Goal: Information Seeking & Learning: Find specific fact

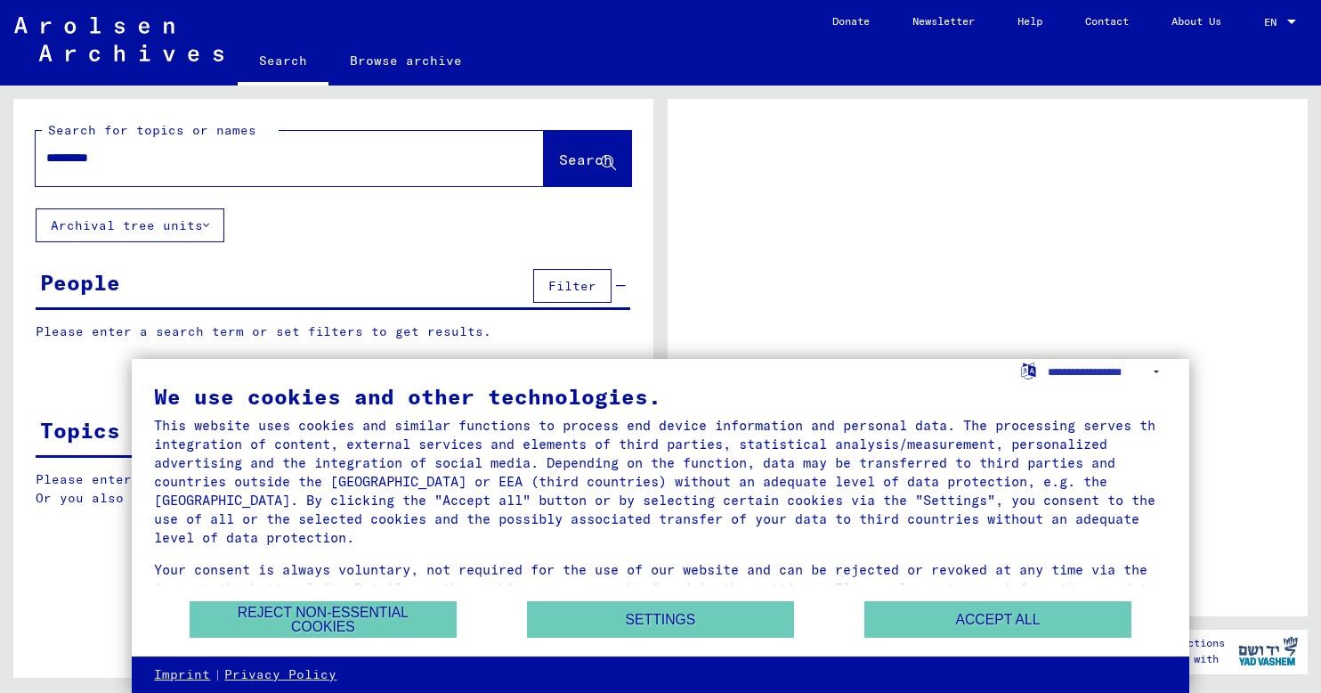
type input "**********"
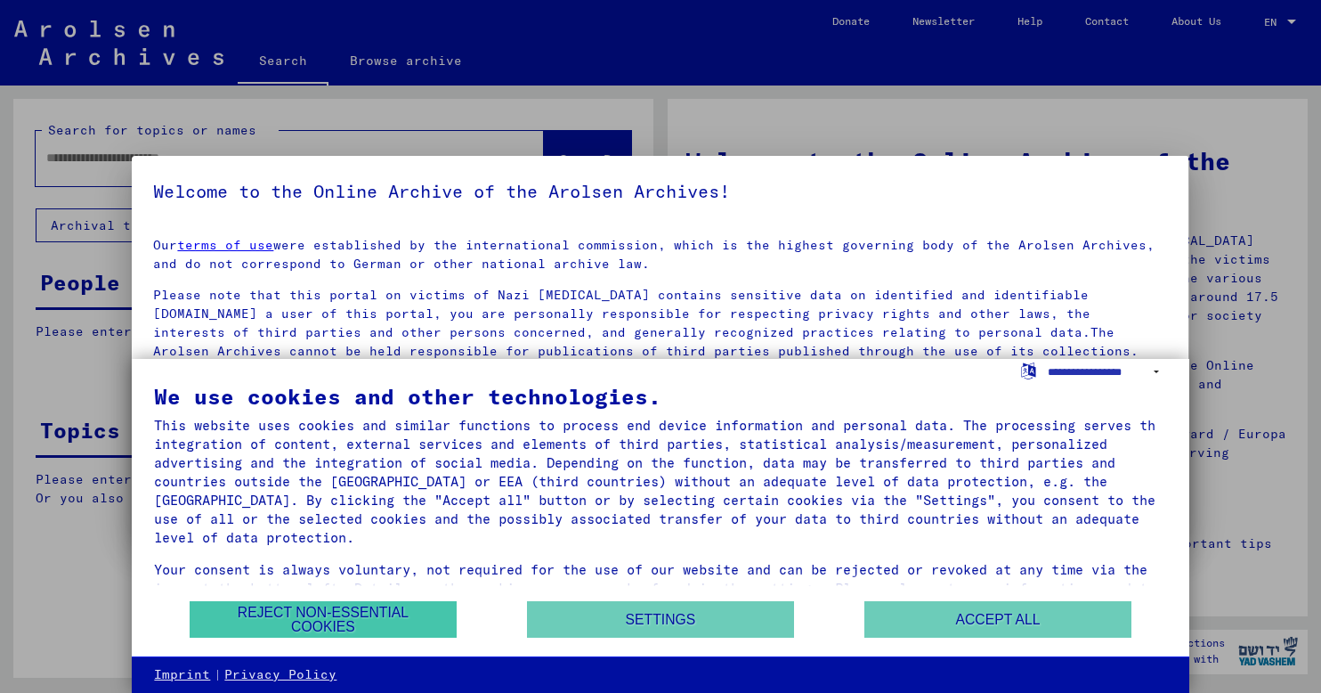
click at [386, 619] on button "Reject non-essential cookies" at bounding box center [323, 619] width 267 height 37
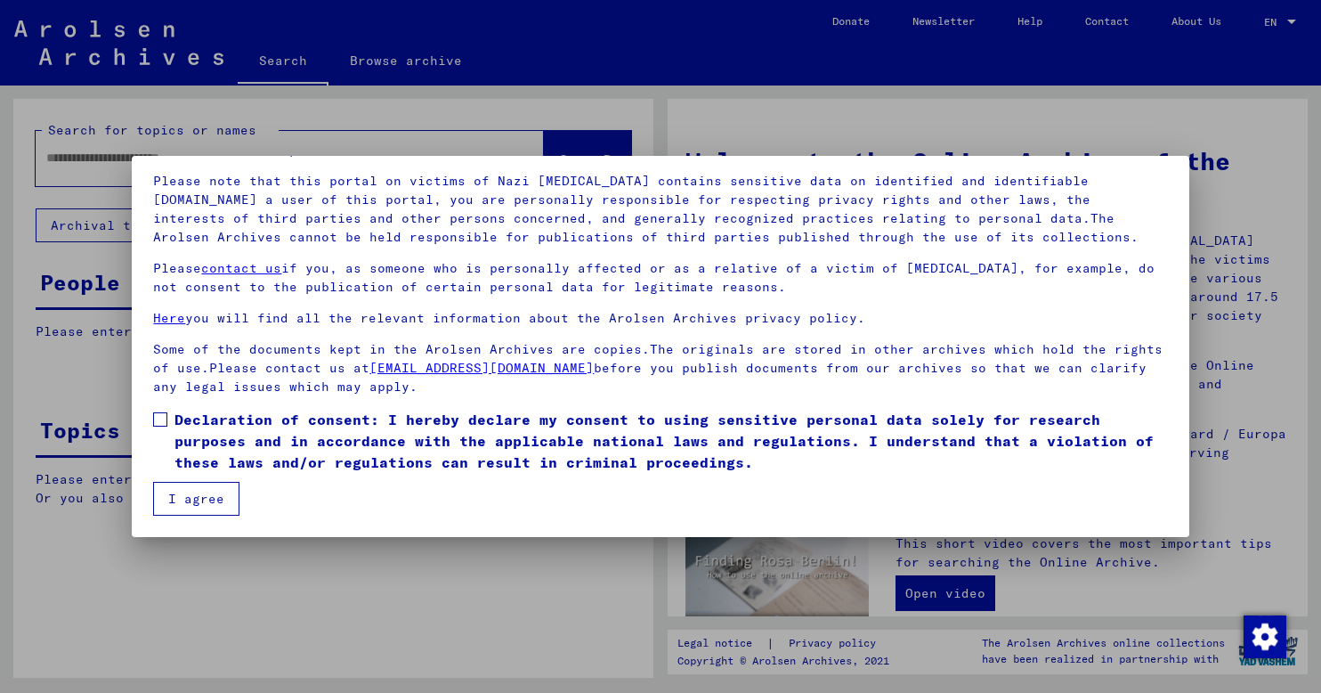
scroll to position [114, 0]
click at [164, 418] on span at bounding box center [160, 419] width 14 height 14
click at [176, 498] on button "I agree" at bounding box center [196, 499] width 86 height 34
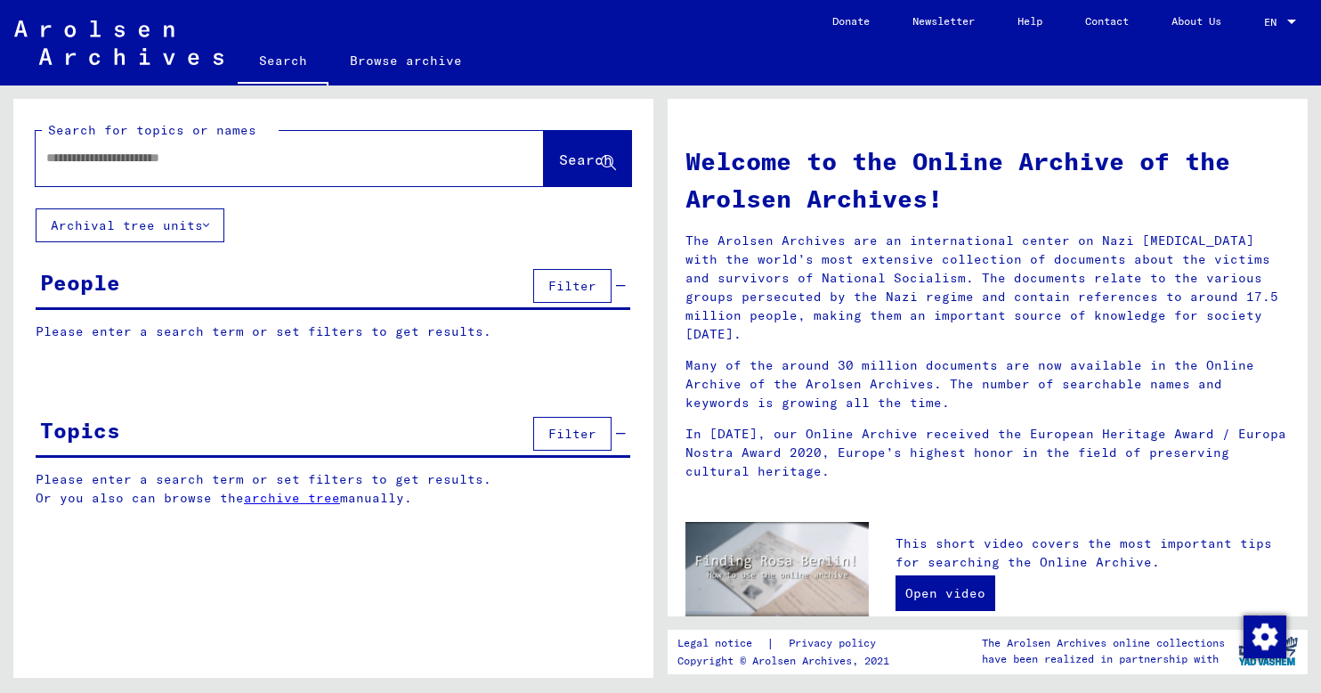
click at [410, 167] on div at bounding box center [263, 158] width 455 height 40
click at [379, 158] on input "text" at bounding box center [268, 158] width 444 height 19
click at [597, 158] on span "Search" at bounding box center [585, 159] width 53 height 18
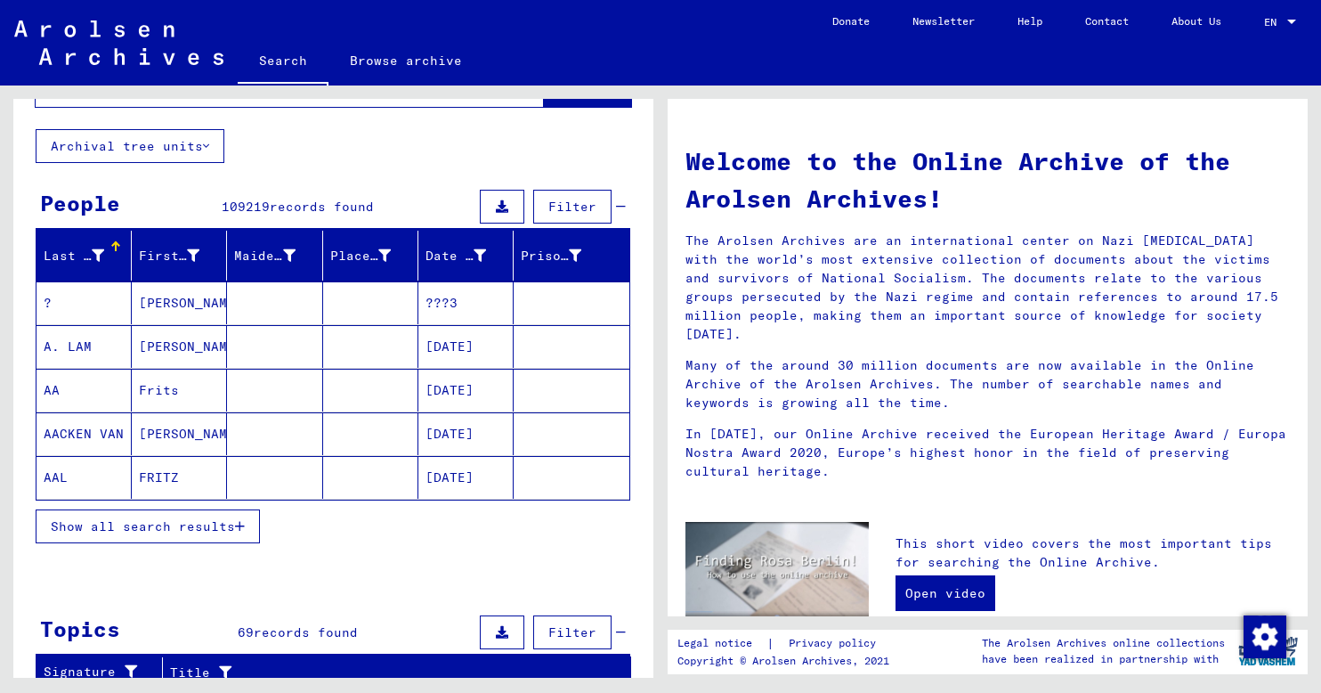
scroll to position [120, 0]
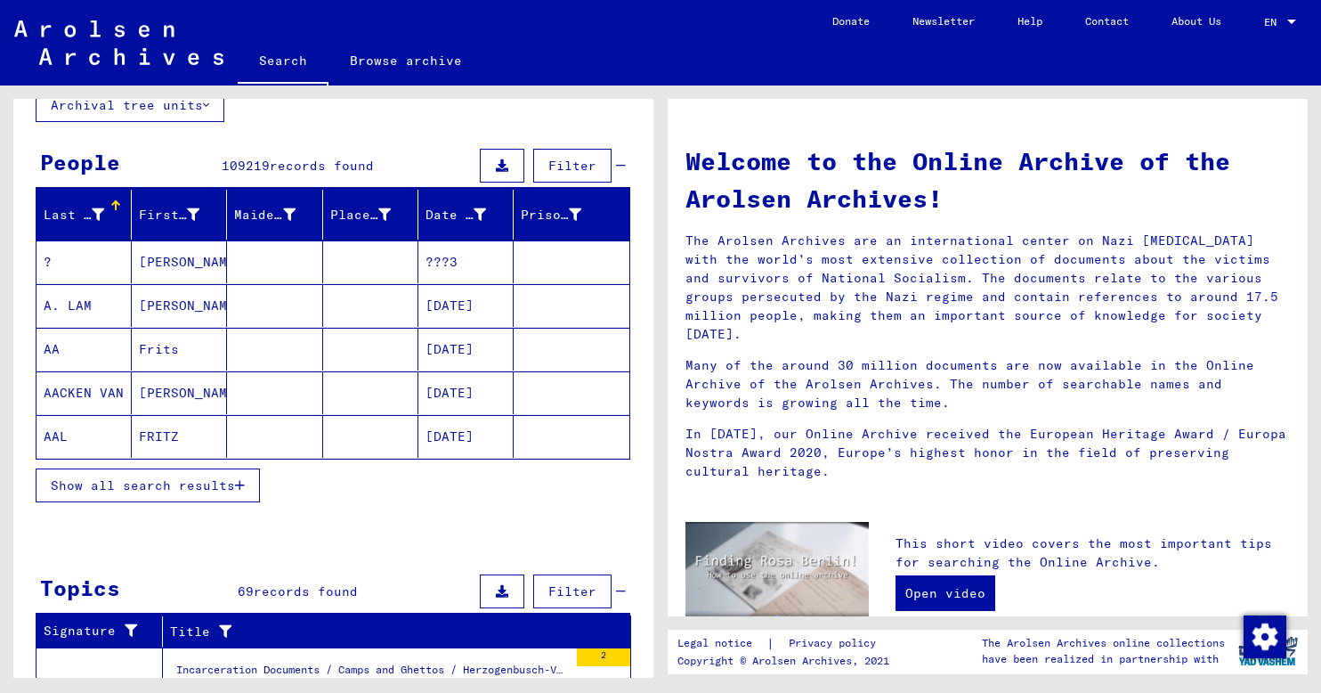
click at [223, 483] on span "Show all search results" at bounding box center [143, 485] width 184 height 16
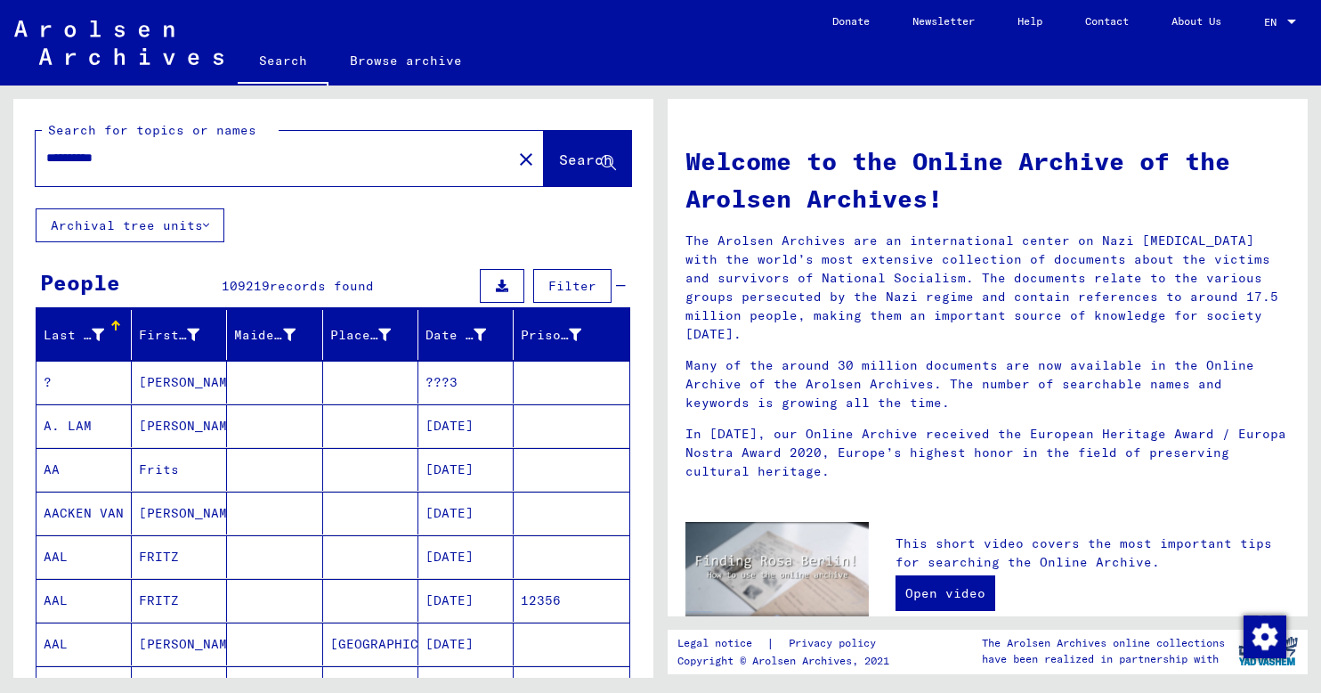
scroll to position [0, 0]
click at [48, 158] on input "**********" at bounding box center [268, 158] width 444 height 19
click at [135, 160] on input "**********" at bounding box center [268, 158] width 444 height 19
type input "**********"
click at [575, 161] on span "Search" at bounding box center [585, 159] width 53 height 18
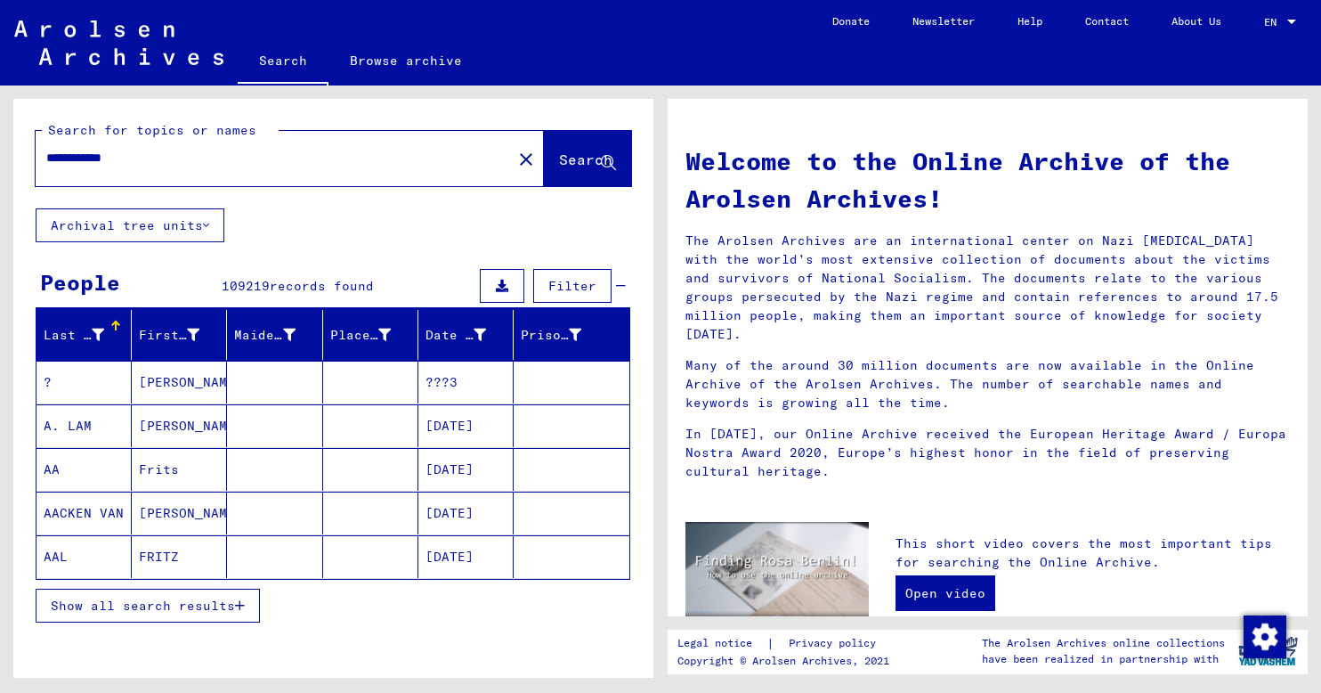
click at [567, 283] on span "Filter" at bounding box center [573, 286] width 48 height 16
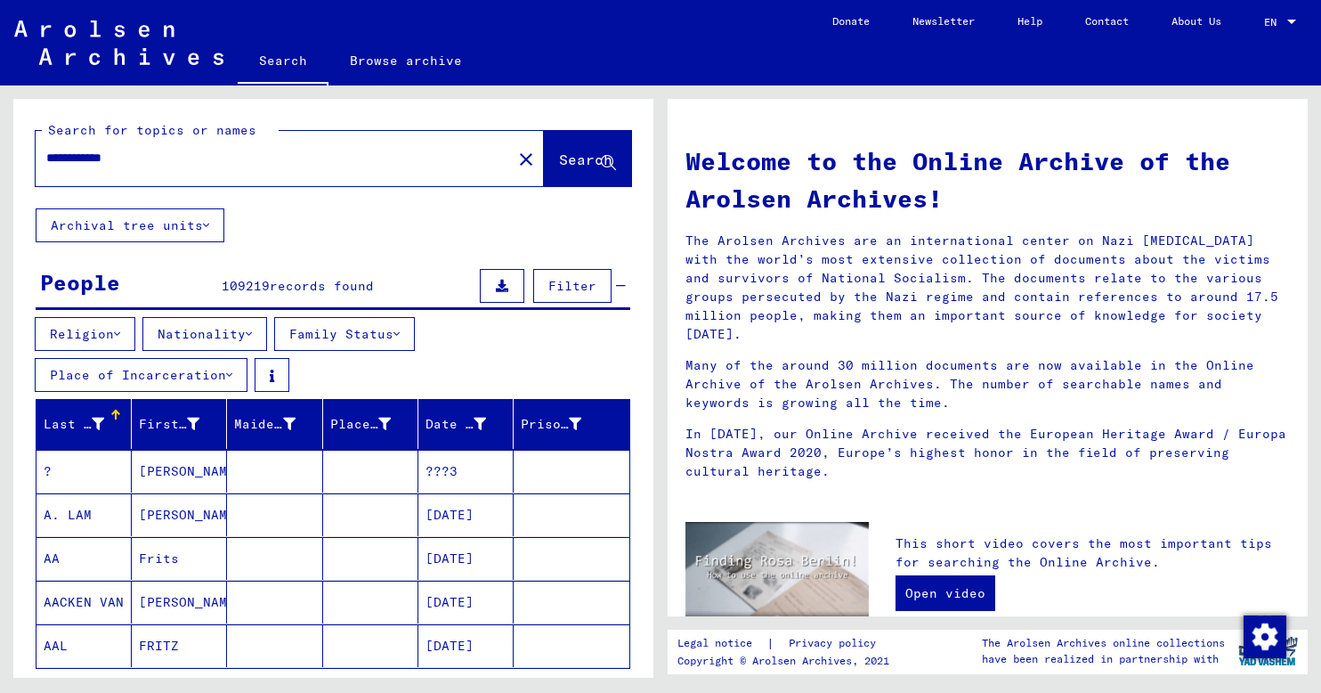
click at [252, 334] on icon at bounding box center [249, 334] width 6 height 12
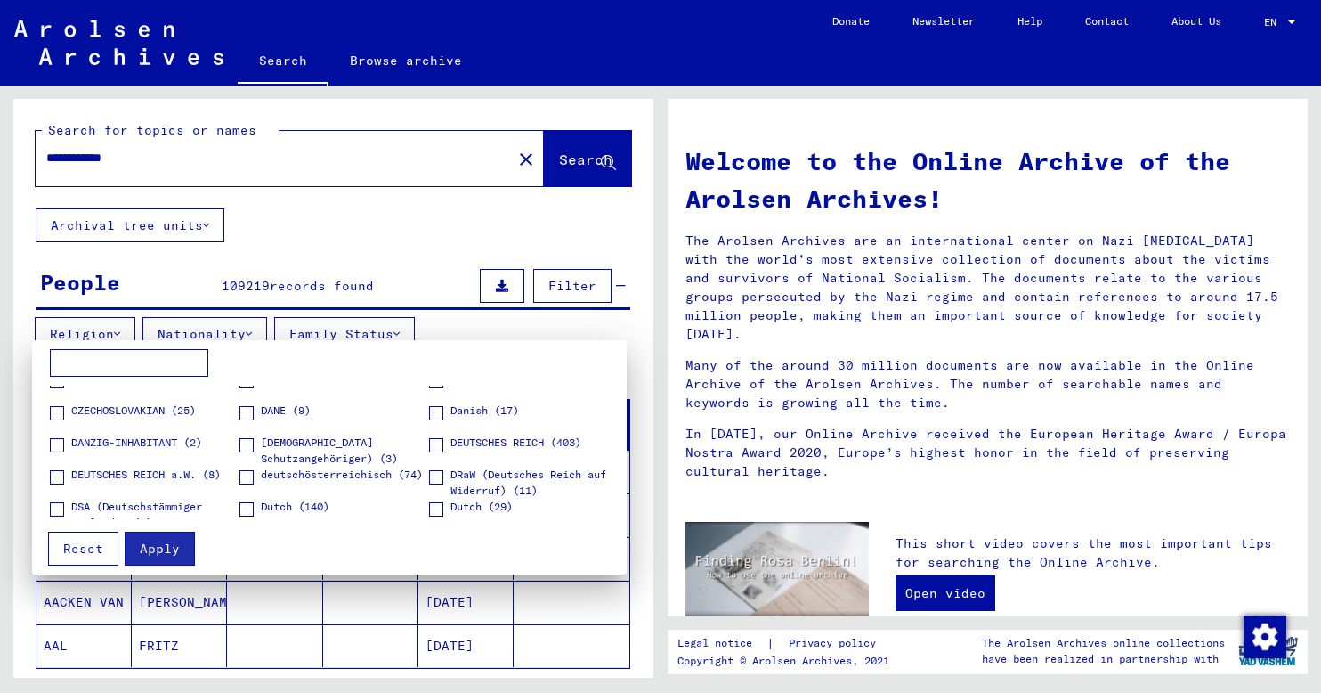
scroll to position [183, 0]
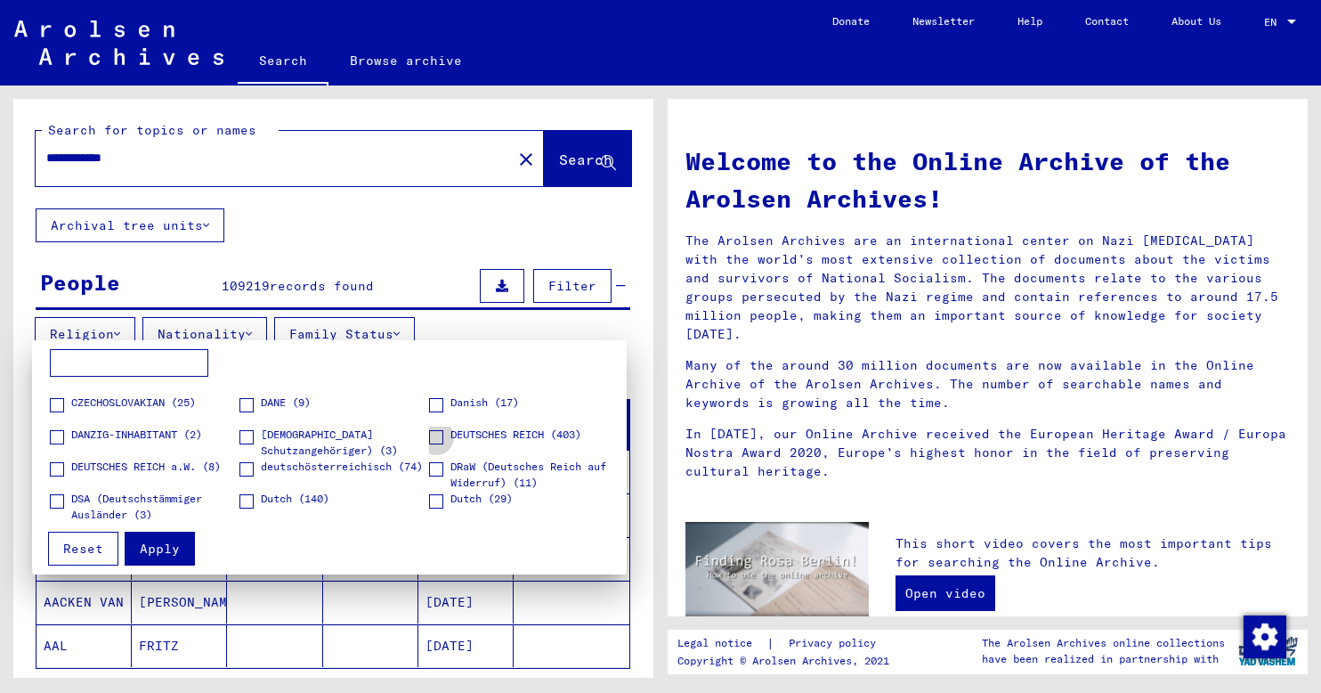
click at [432, 436] on span at bounding box center [436, 437] width 14 height 14
click at [243, 434] on span at bounding box center [247, 437] width 14 height 14
click at [57, 465] on span at bounding box center [57, 469] width 14 height 14
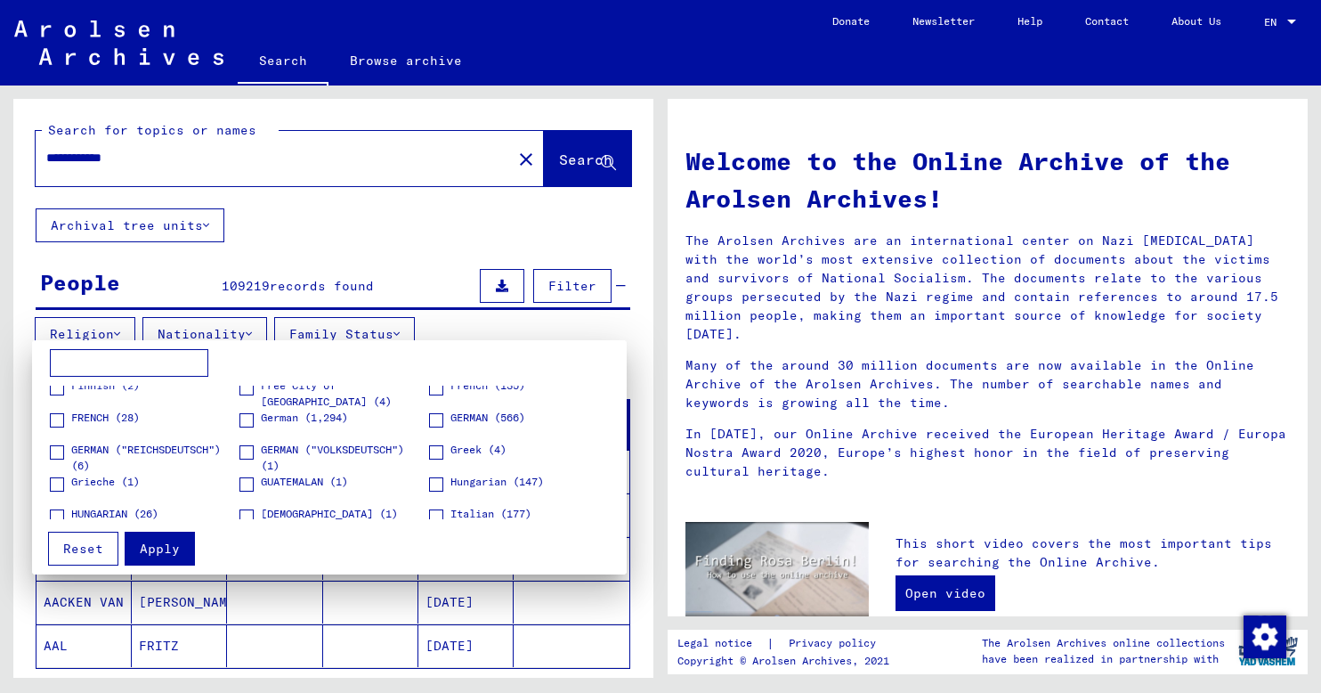
scroll to position [392, 0]
click at [243, 415] on span at bounding box center [247, 421] width 14 height 14
click at [240, 453] on span at bounding box center [247, 453] width 14 height 14
click at [61, 453] on span at bounding box center [57, 453] width 14 height 14
click at [429, 420] on span at bounding box center [436, 421] width 14 height 14
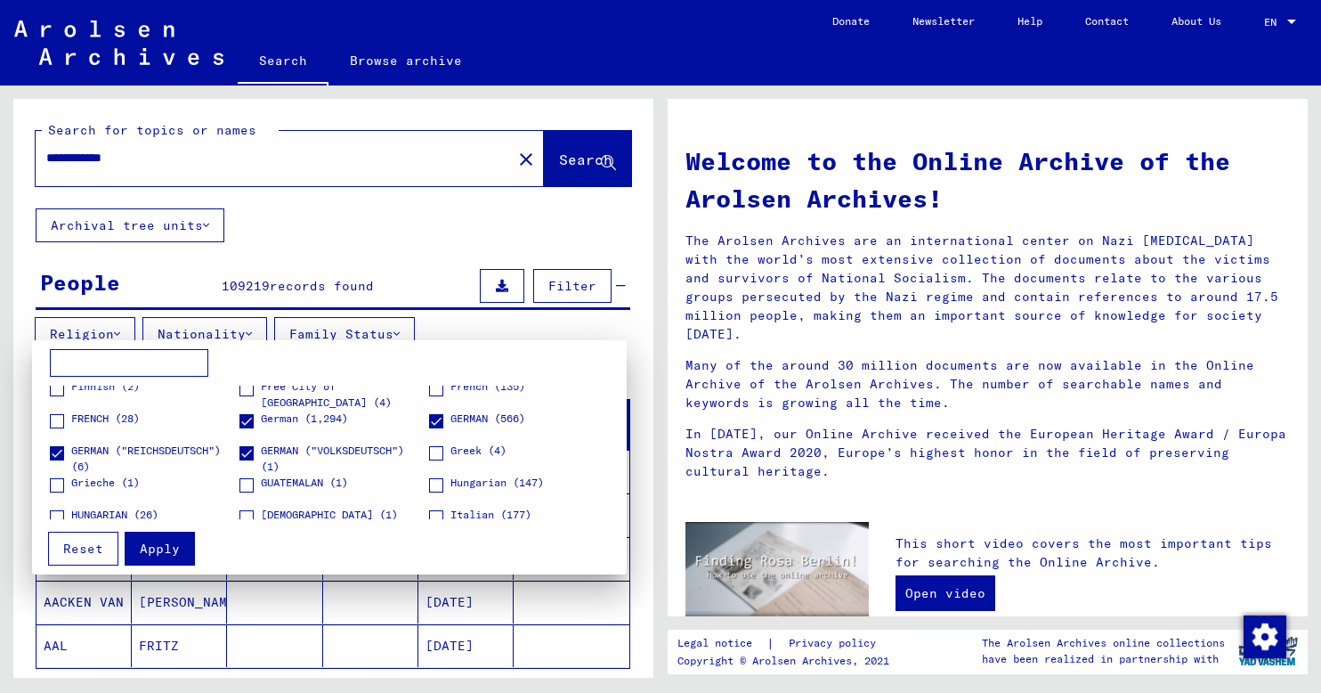
click at [167, 549] on span "Apply" at bounding box center [160, 548] width 40 height 16
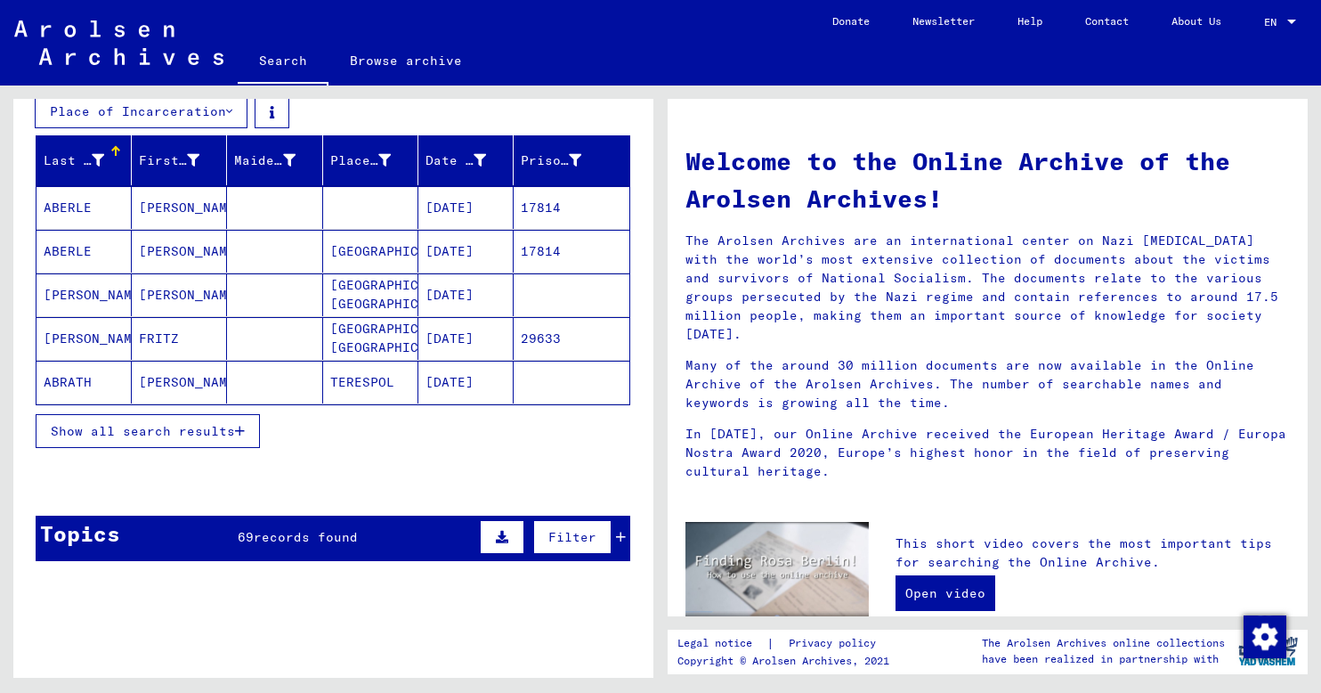
scroll to position [313, 0]
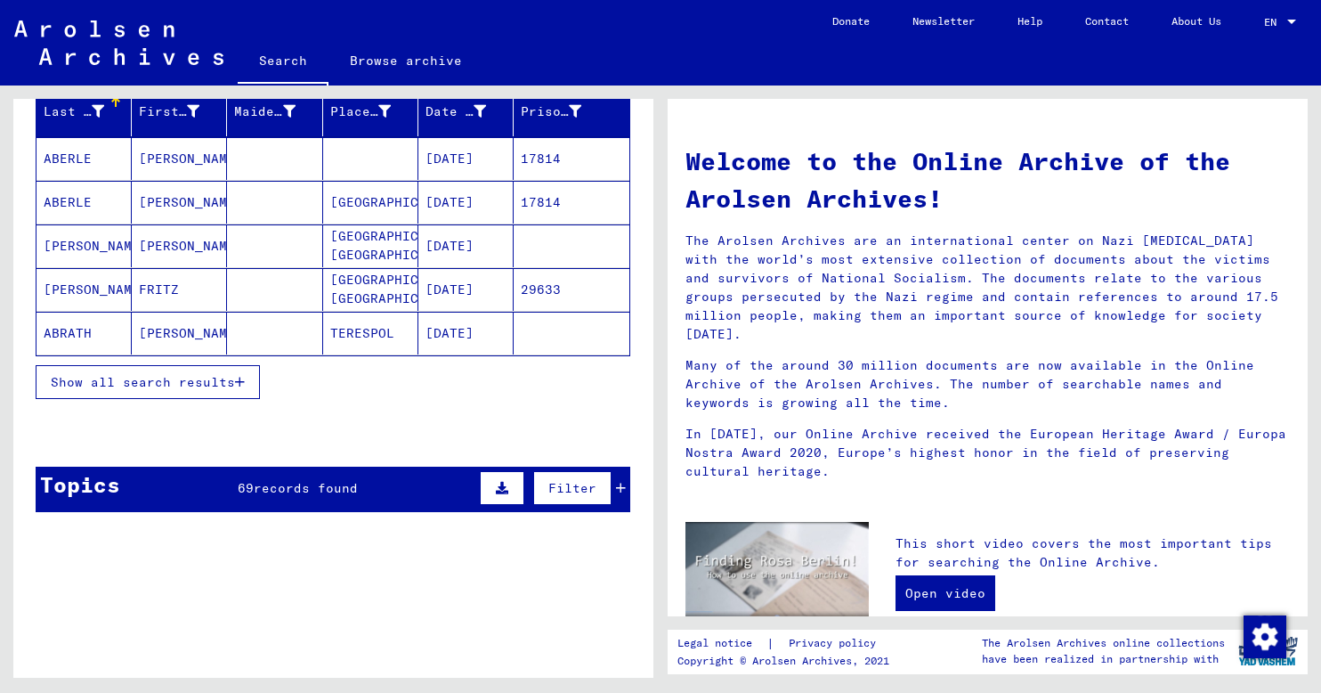
click at [231, 386] on span "Show all search results" at bounding box center [143, 382] width 184 height 16
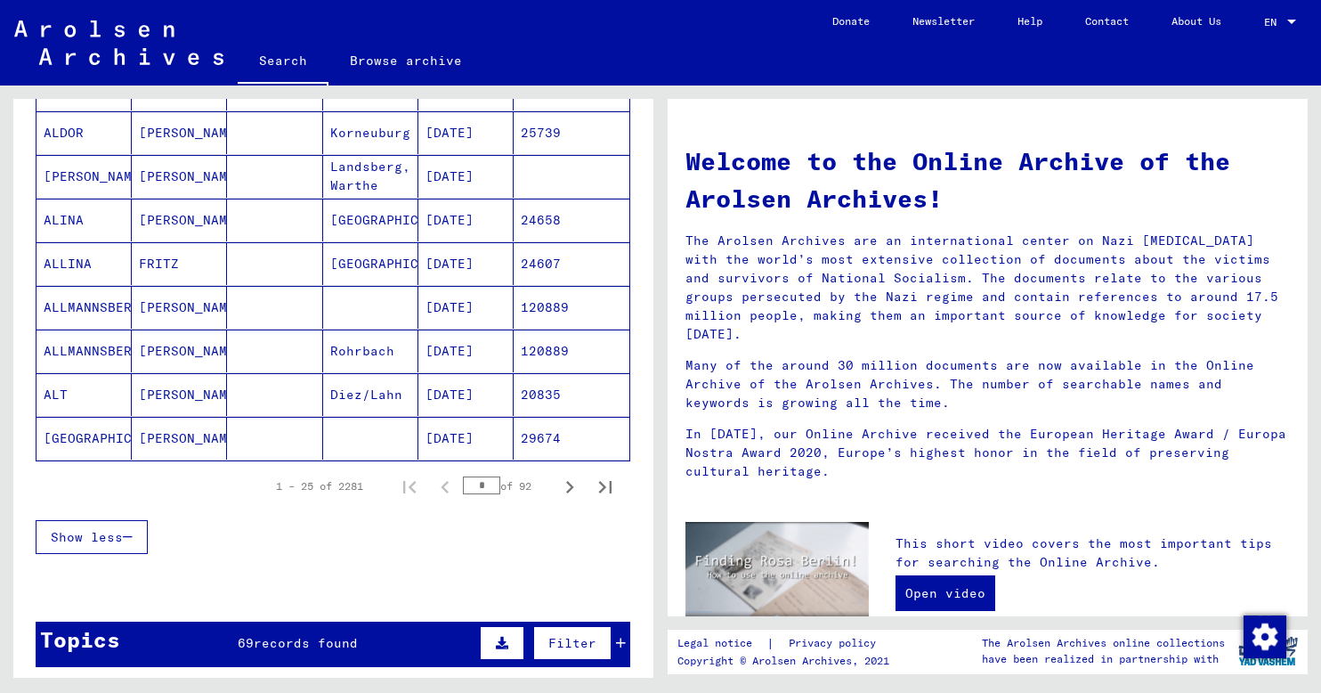
scroll to position [1071, 0]
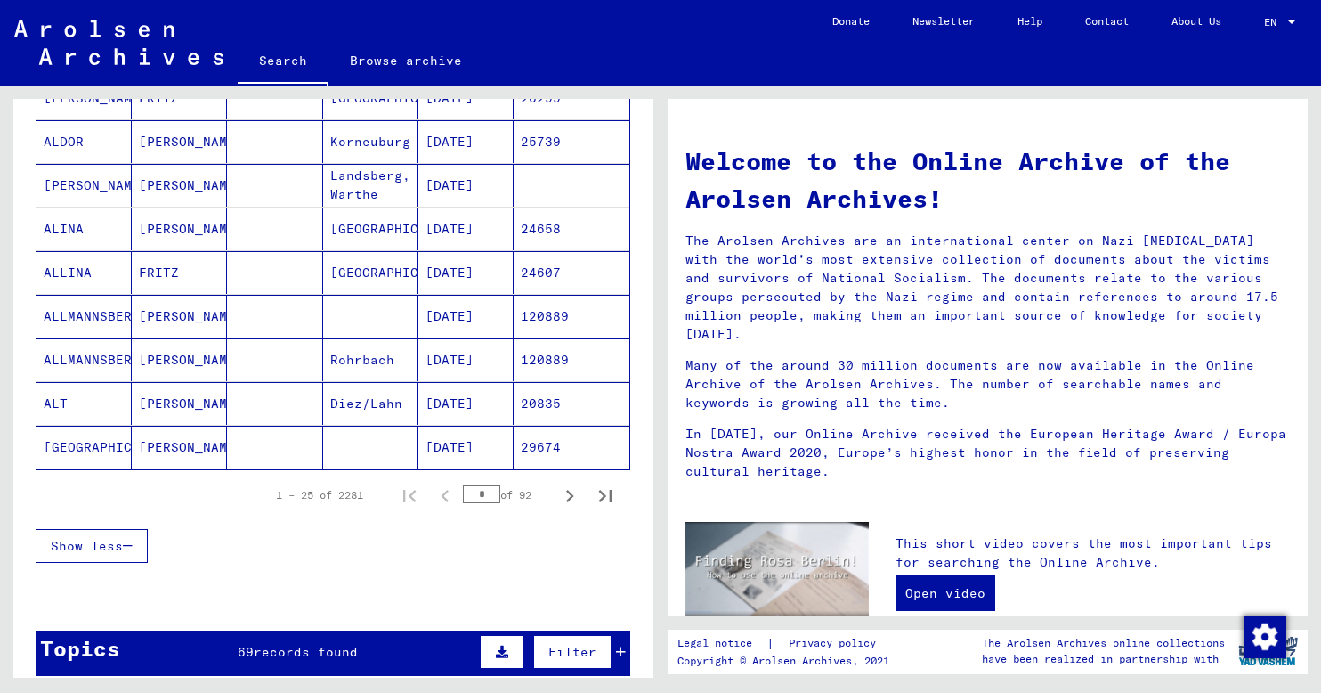
click at [482, 498] on input "*" at bounding box center [481, 494] width 37 height 18
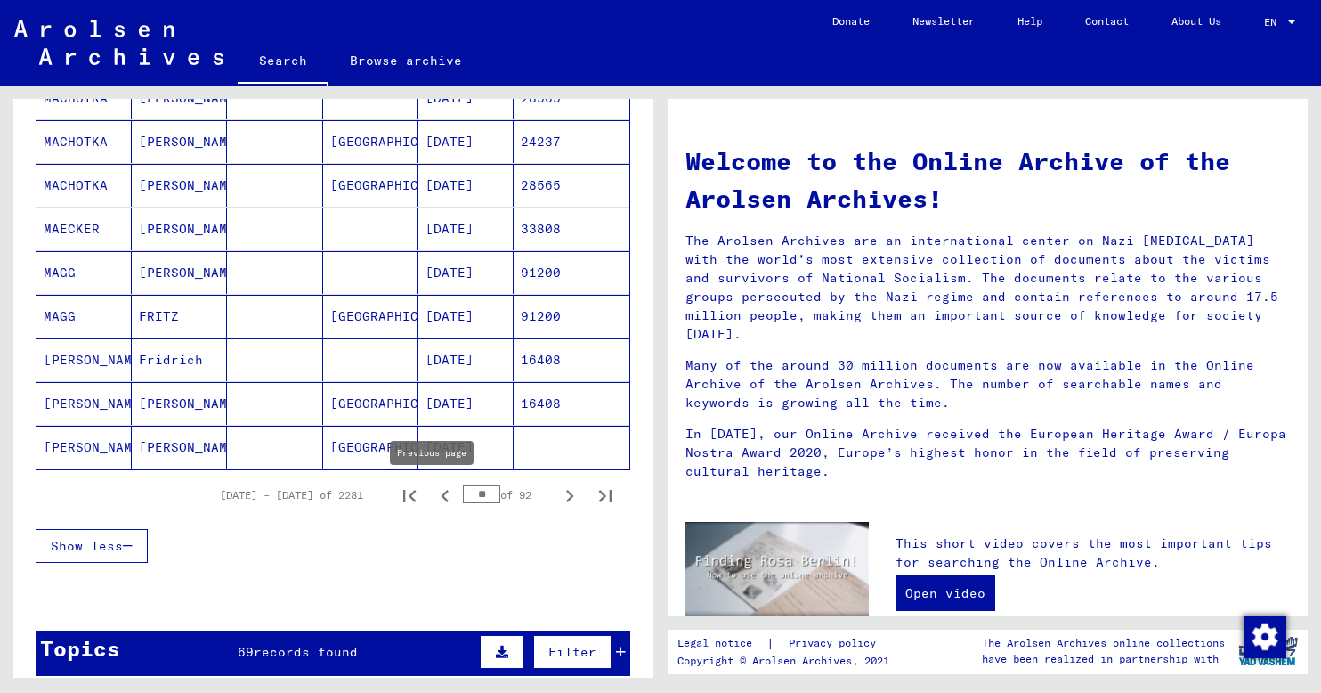
type input "*"
type input "**"
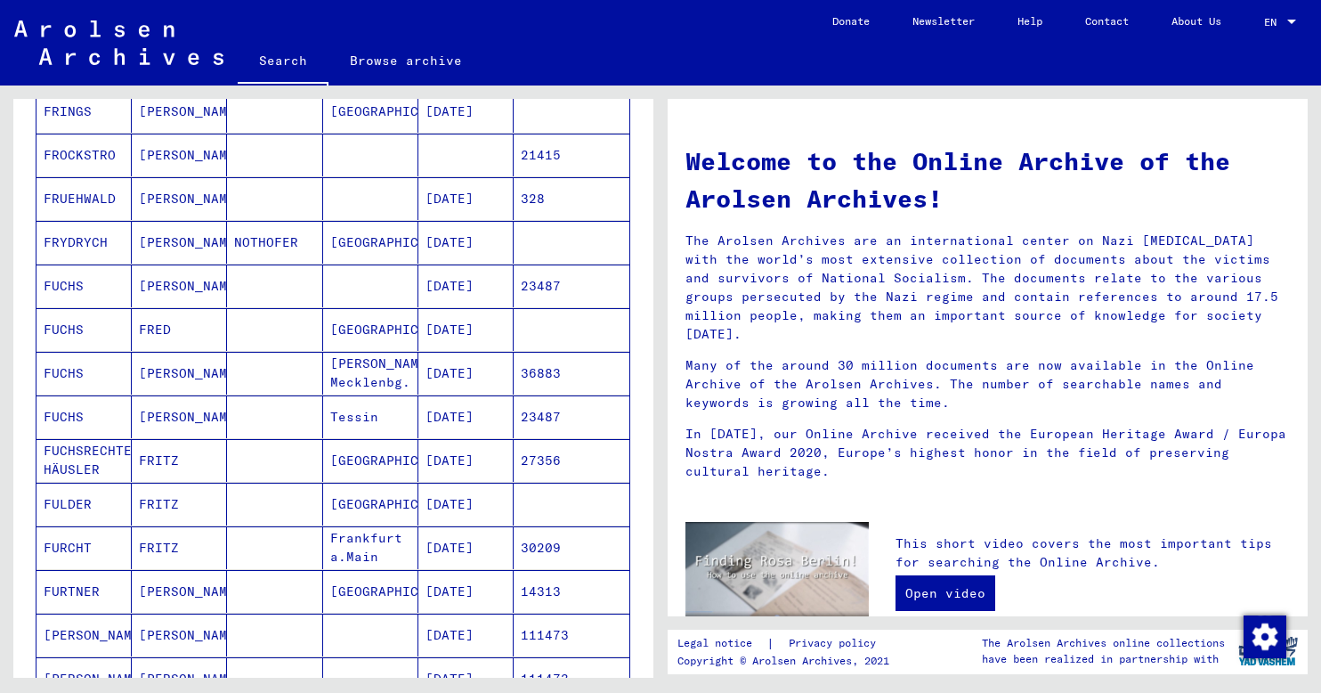
scroll to position [835, 0]
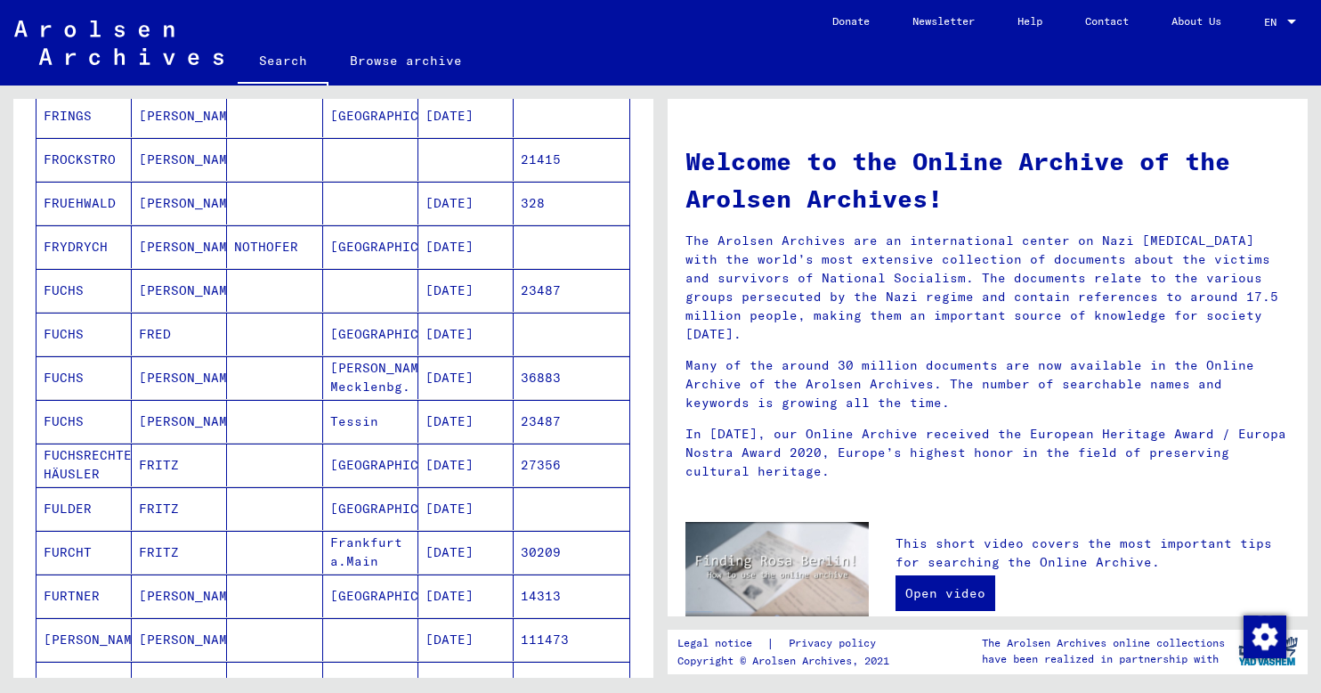
type input "**********"
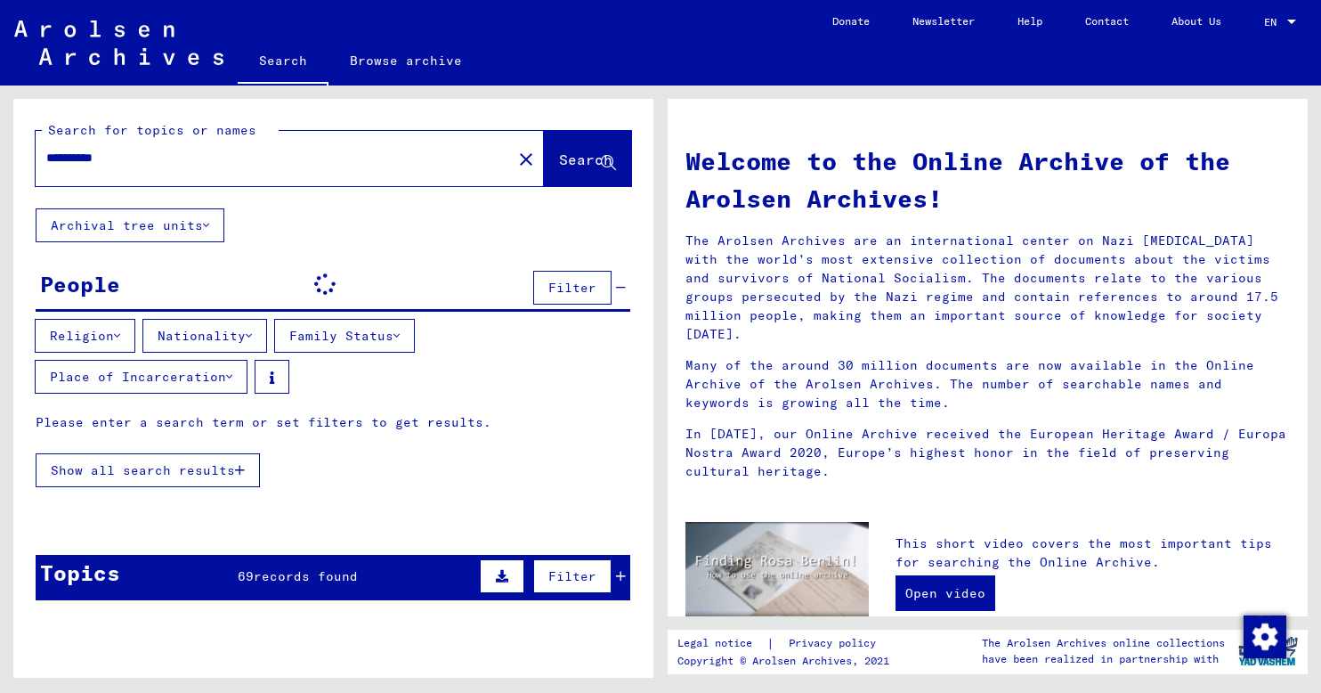
click at [559, 164] on span "Search" at bounding box center [585, 159] width 53 height 18
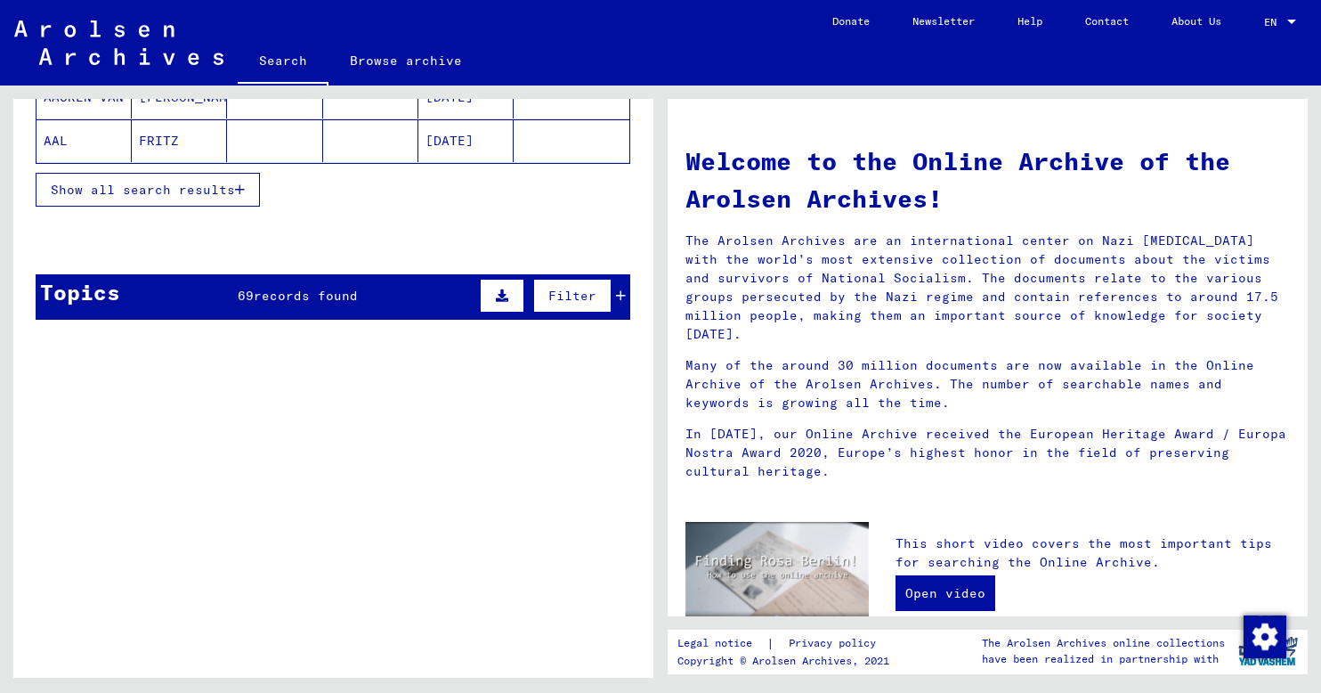
scroll to position [619, 0]
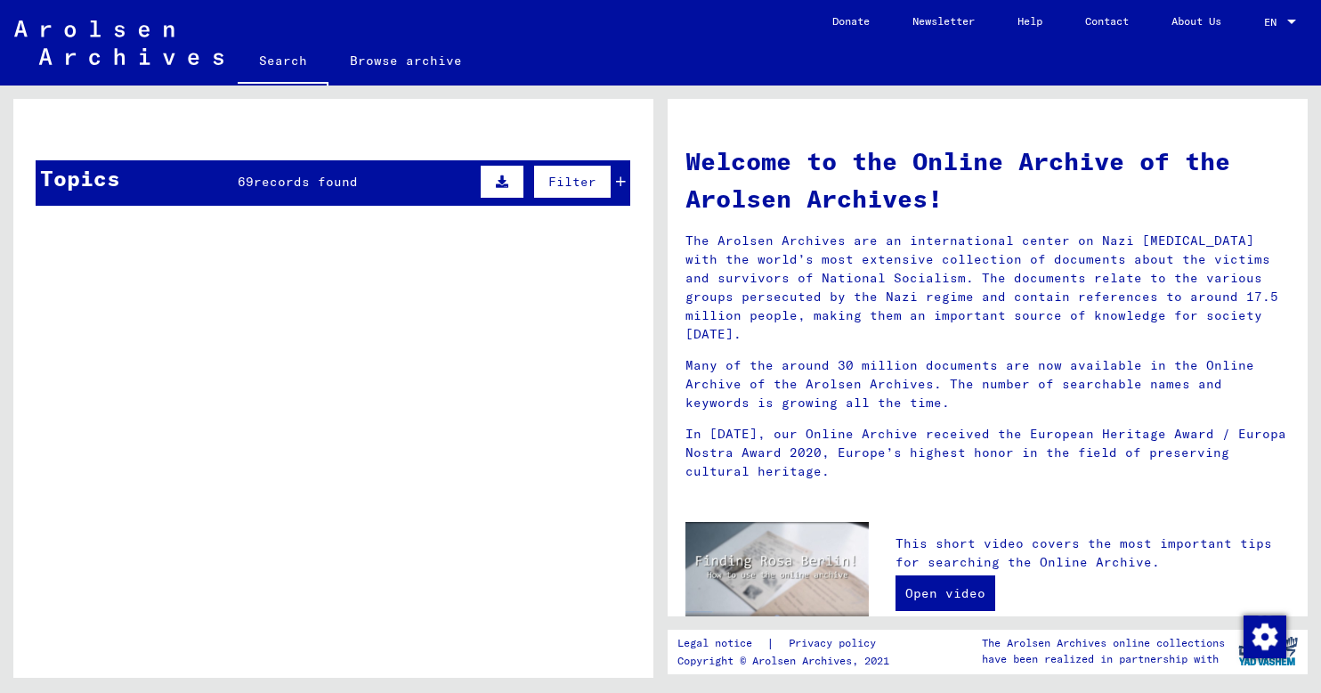
click at [416, 187] on div "Topics 69 records found Filter" at bounding box center [333, 182] width 595 height 45
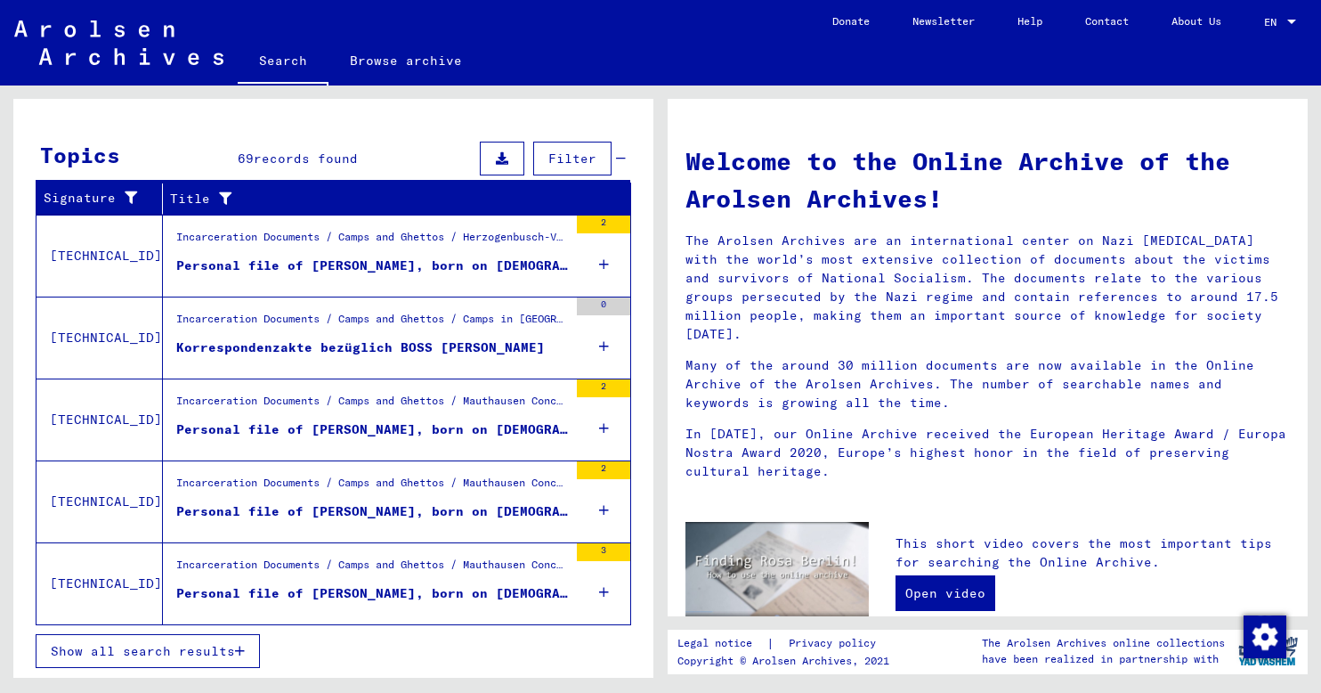
scroll to position [0, 0]
click at [242, 651] on icon "button" at bounding box center [240, 651] width 10 height 12
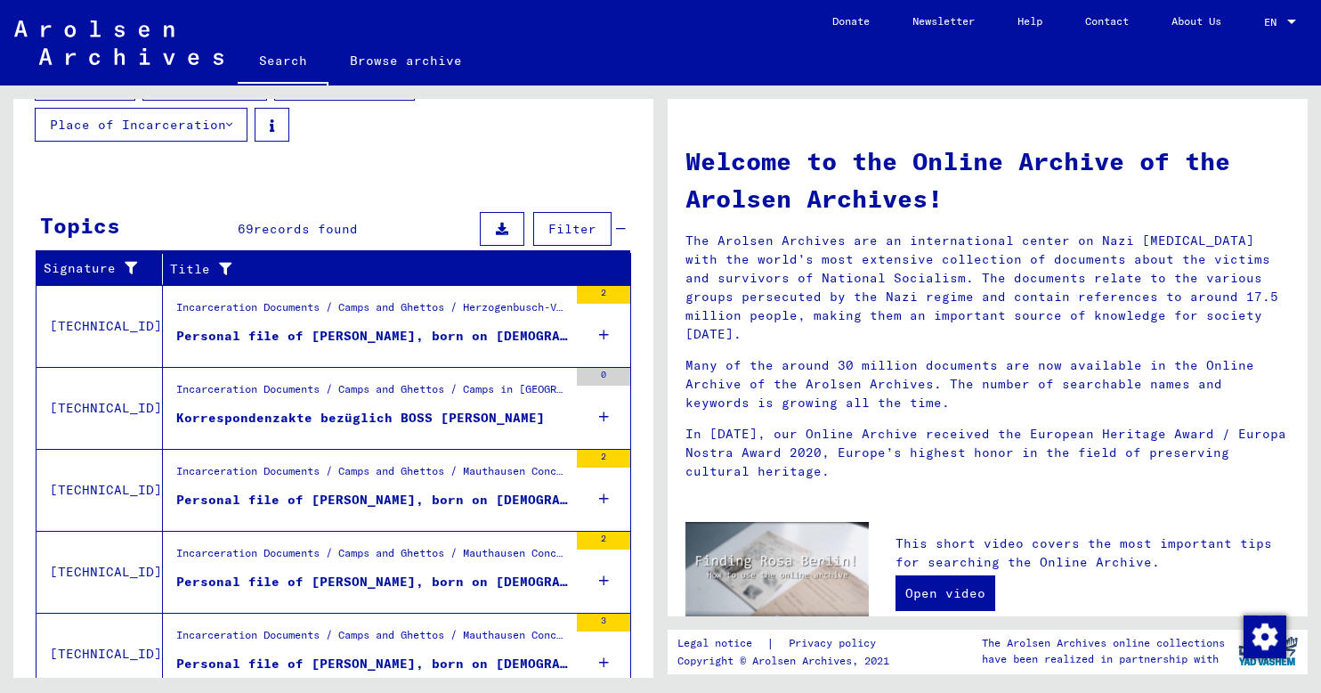
scroll to position [249, 0]
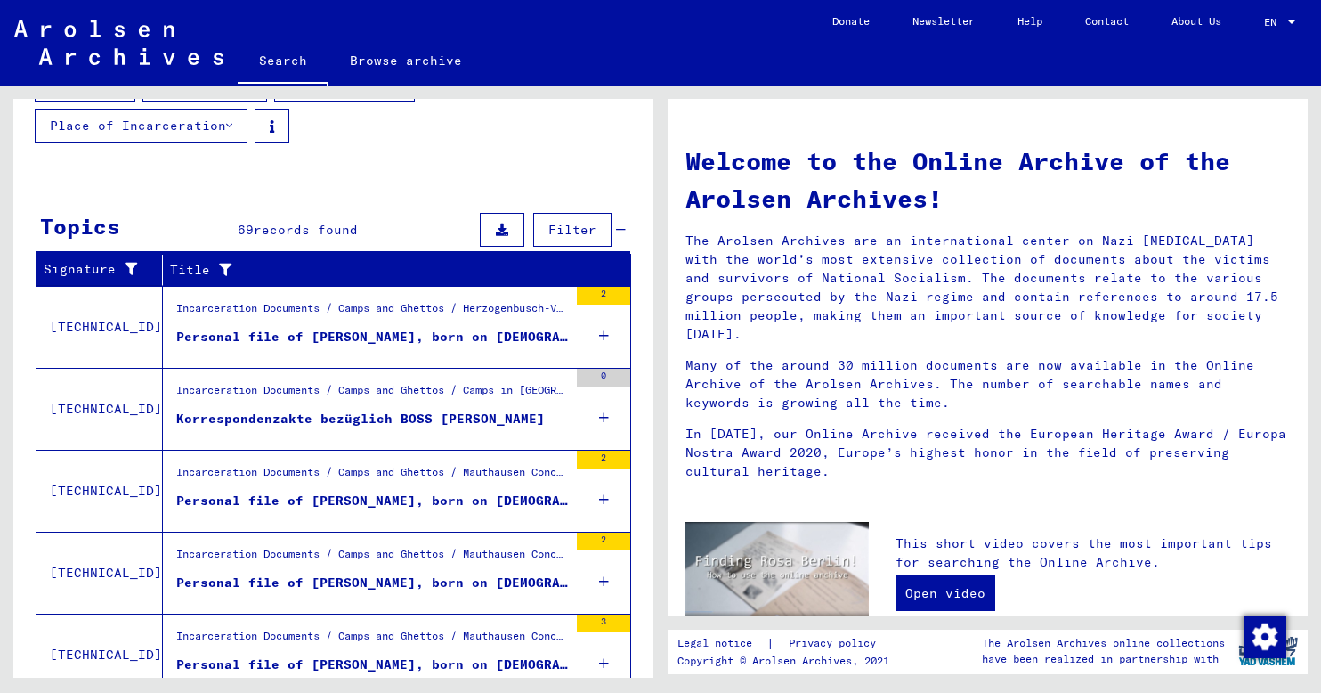
click at [382, 420] on div "Korrespondenzakte bezüglich BOSS [PERSON_NAME]" at bounding box center [360, 419] width 369 height 19
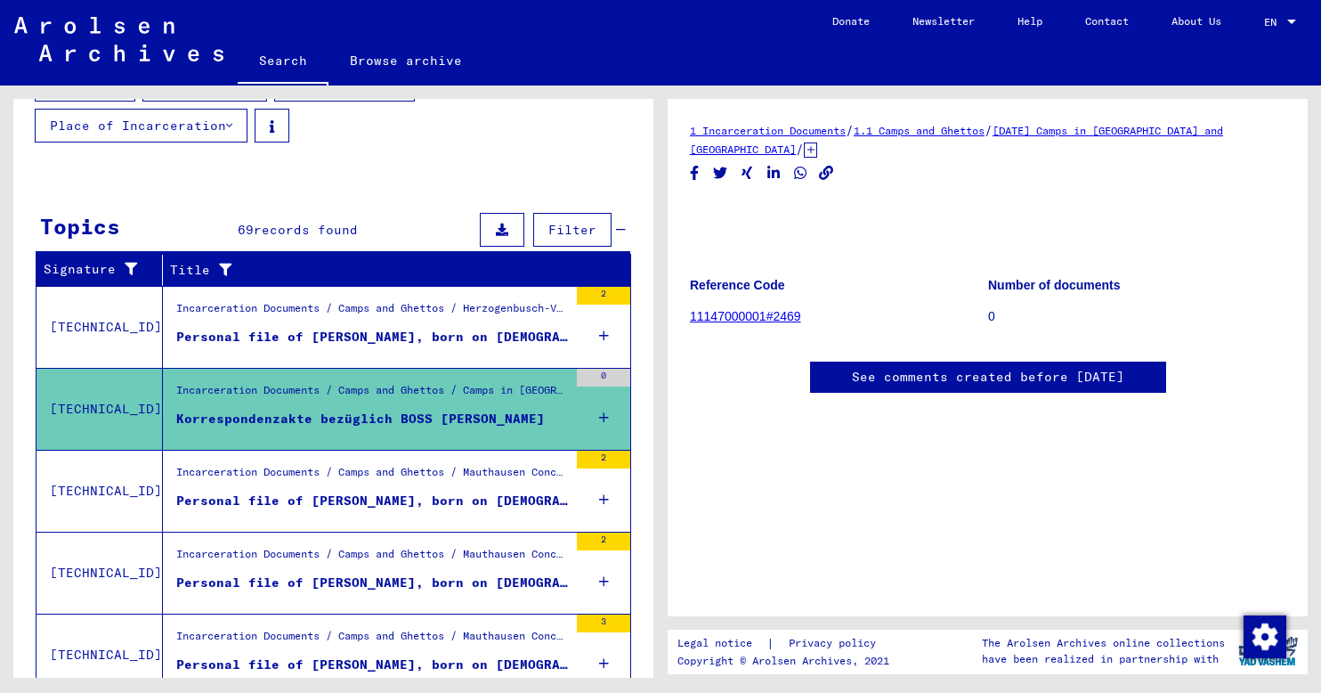
click at [772, 321] on link "11147000001#2469" at bounding box center [745, 316] width 111 height 14
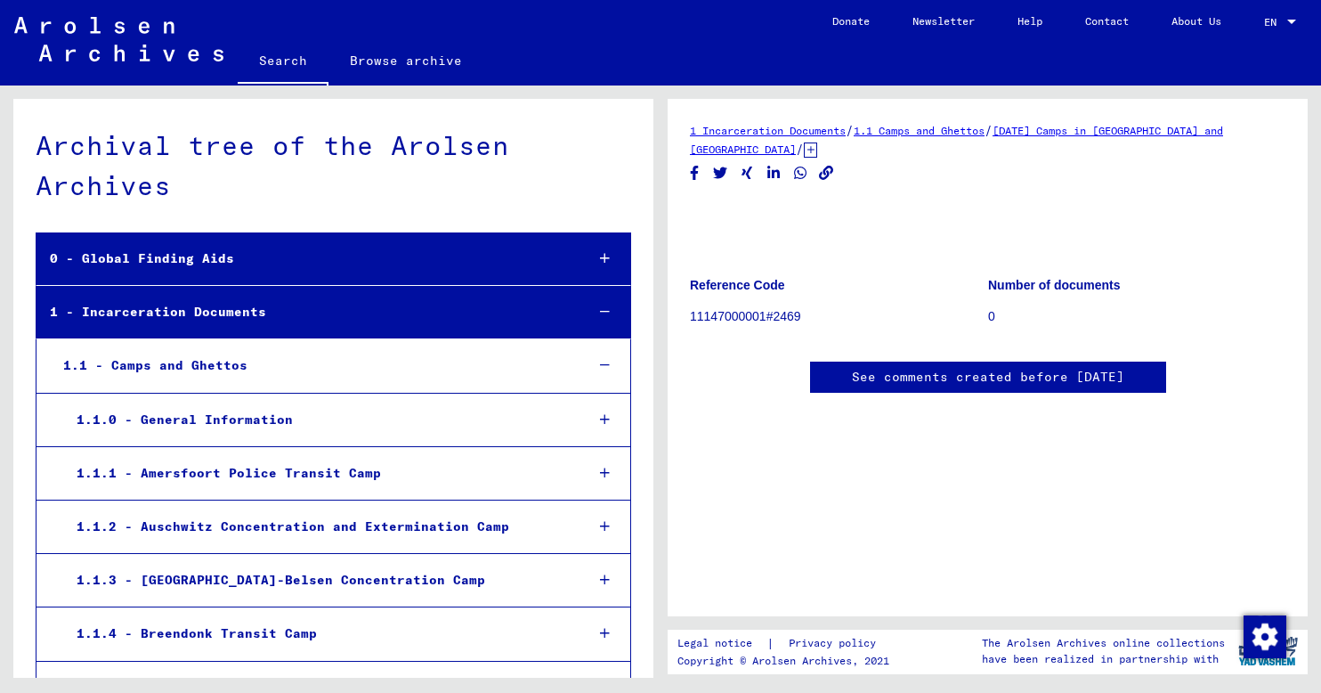
scroll to position [186881, 0]
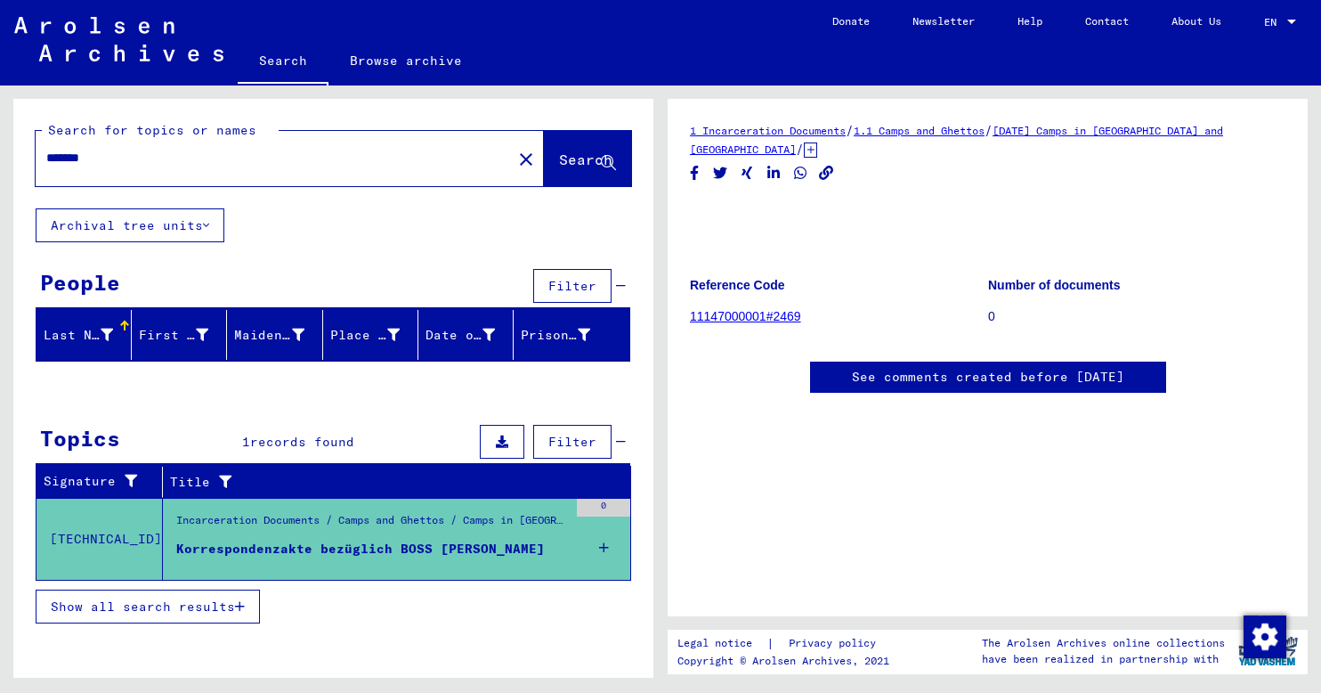
click at [242, 600] on icon "button" at bounding box center [240, 606] width 10 height 12
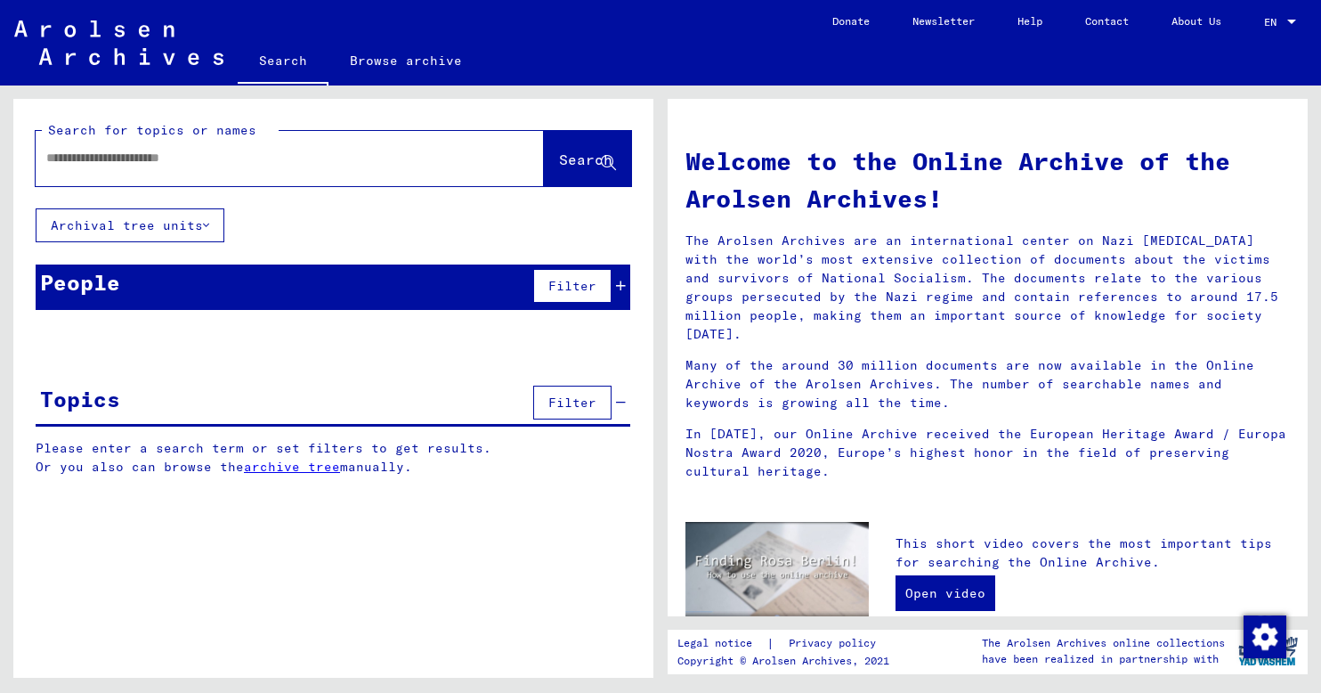
click at [256, 162] on input "text" at bounding box center [268, 158] width 444 height 19
type input "**********"
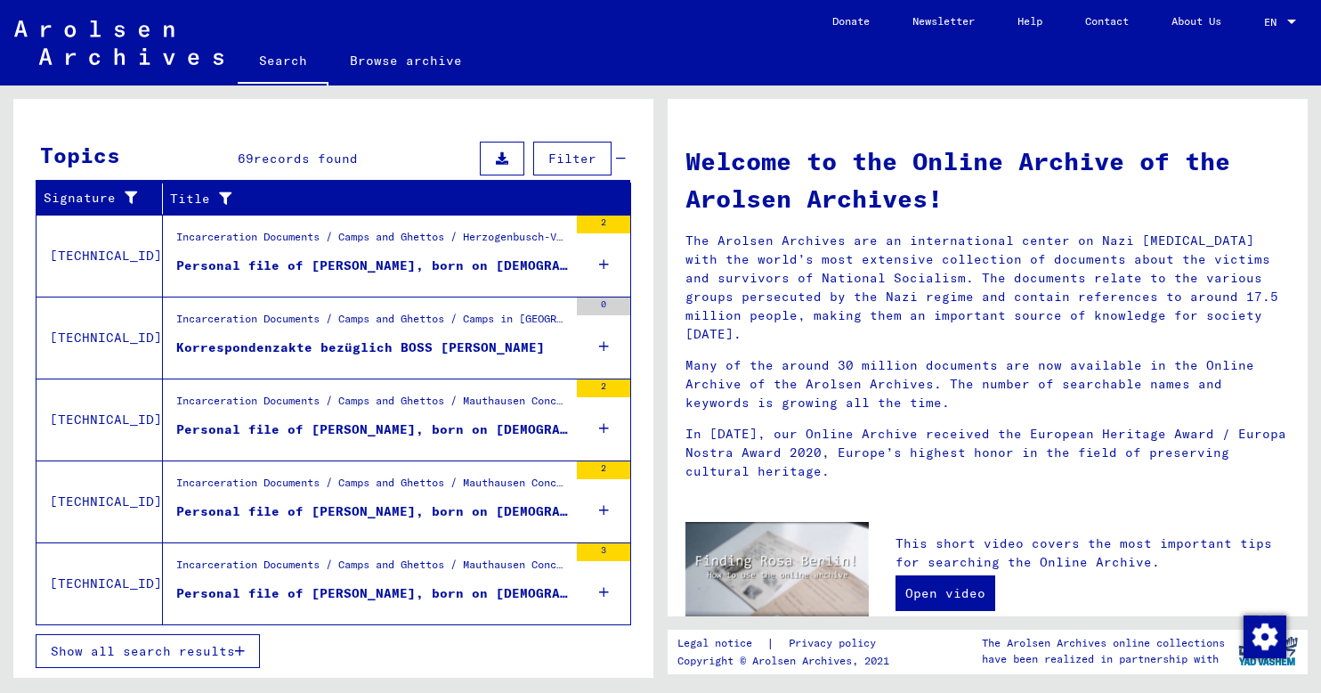
scroll to position [232, 0]
click at [207, 654] on span "Show all search results" at bounding box center [143, 651] width 184 height 16
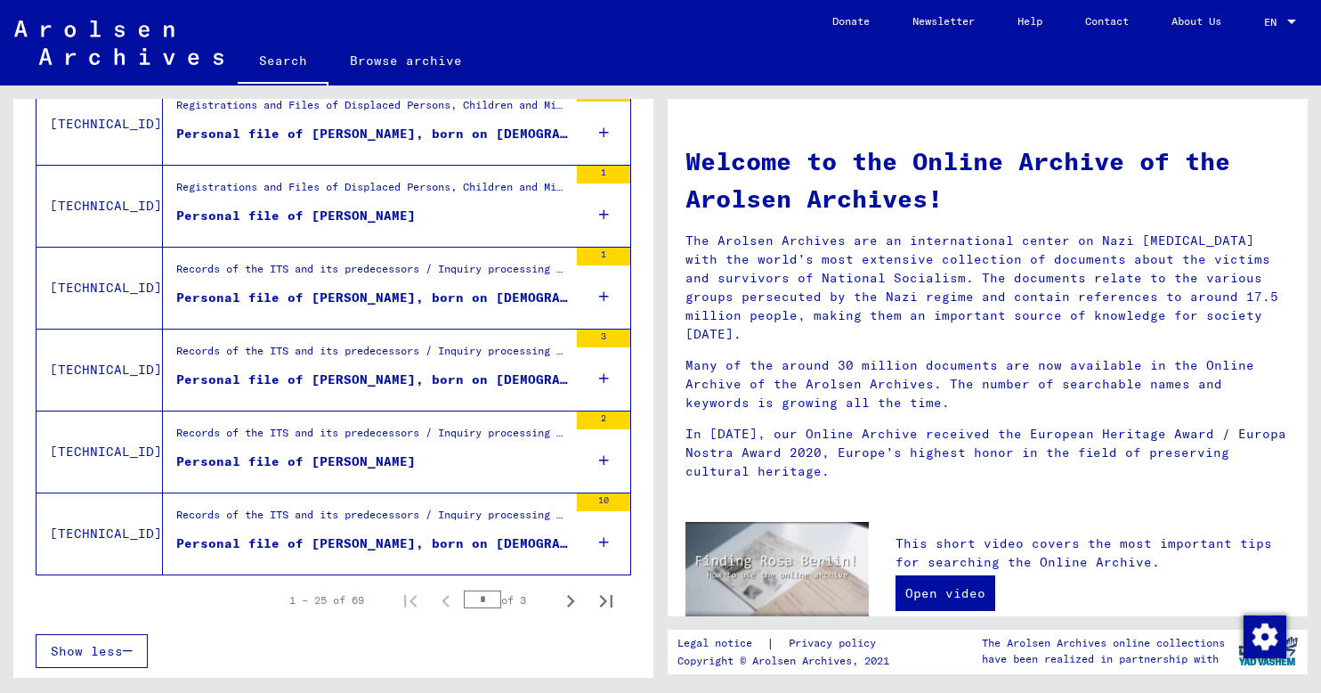
scroll to position [1920, 0]
click at [567, 605] on icon "Next page" at bounding box center [571, 601] width 8 height 12
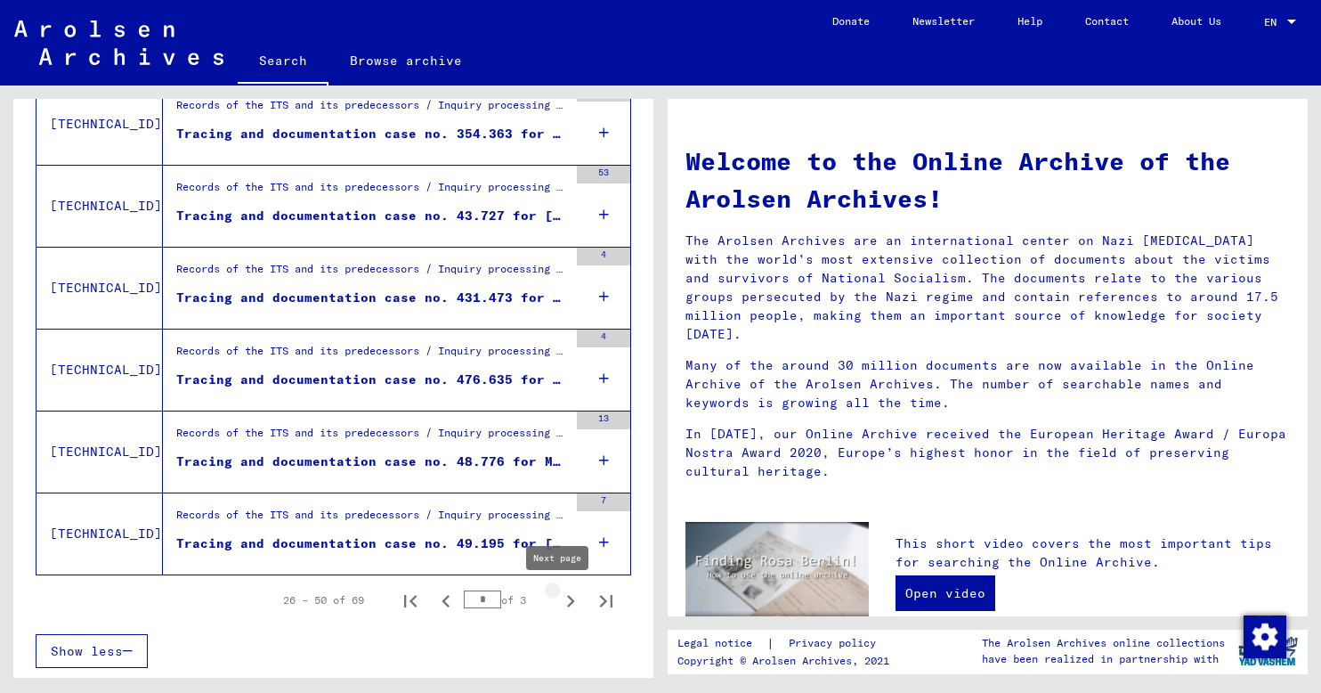
click at [558, 602] on icon "Next page" at bounding box center [570, 601] width 25 height 25
type input "*"
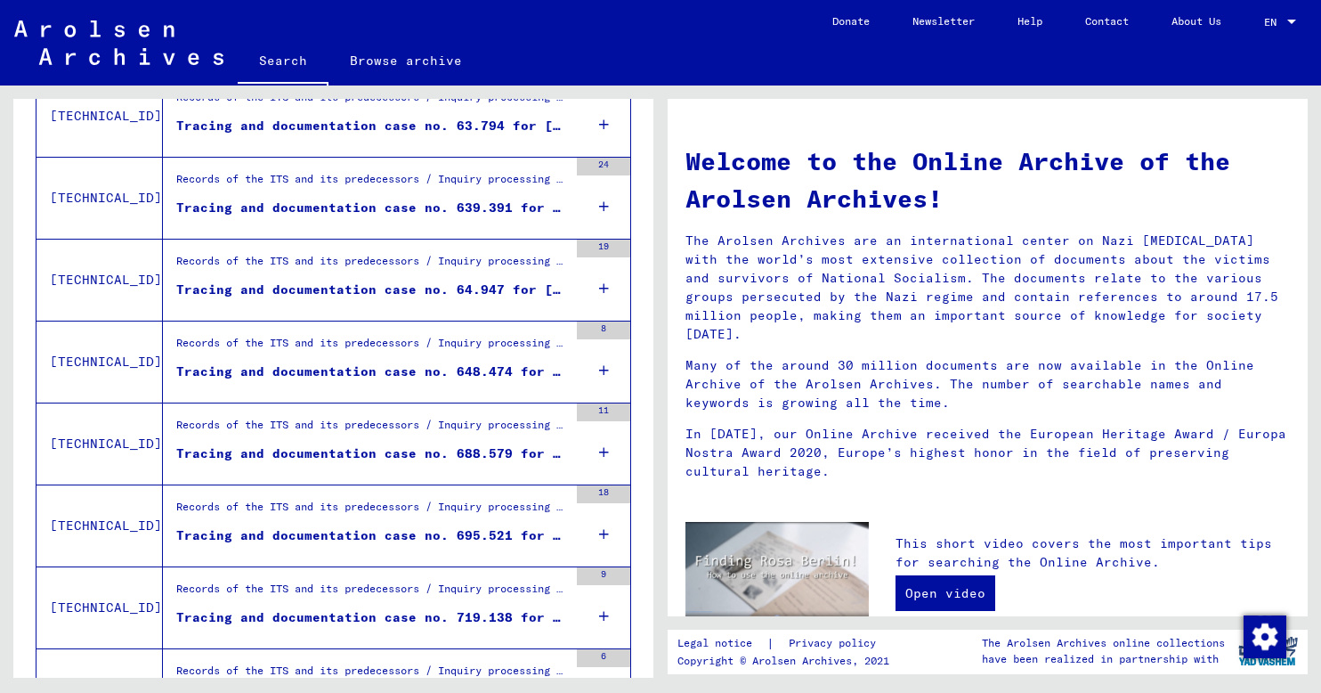
scroll to position [781, 0]
